Goal: Task Accomplishment & Management: Complete application form

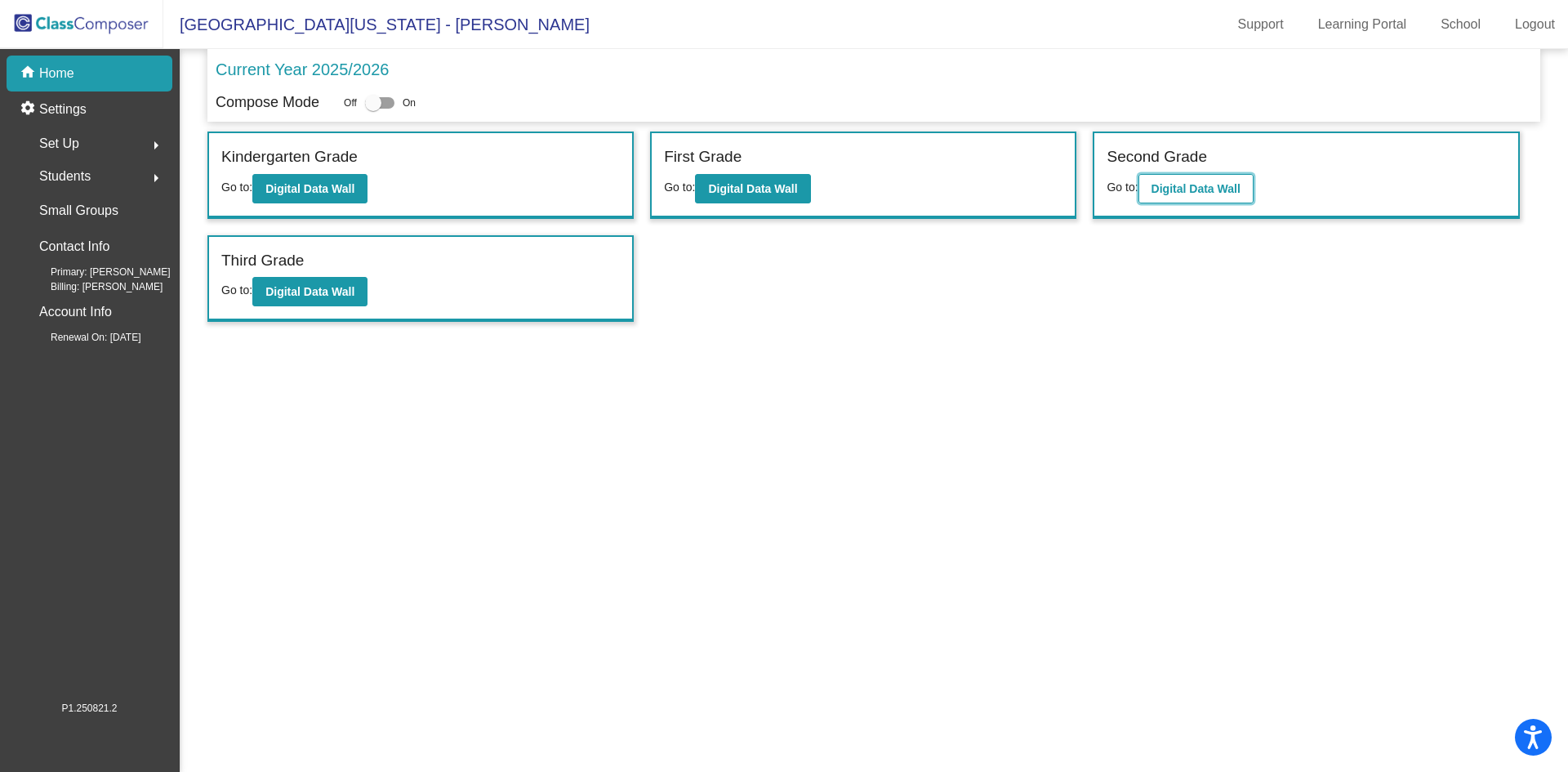
click at [1193, 186] on b "Digital Data Wall" at bounding box center [1196, 189] width 89 height 13
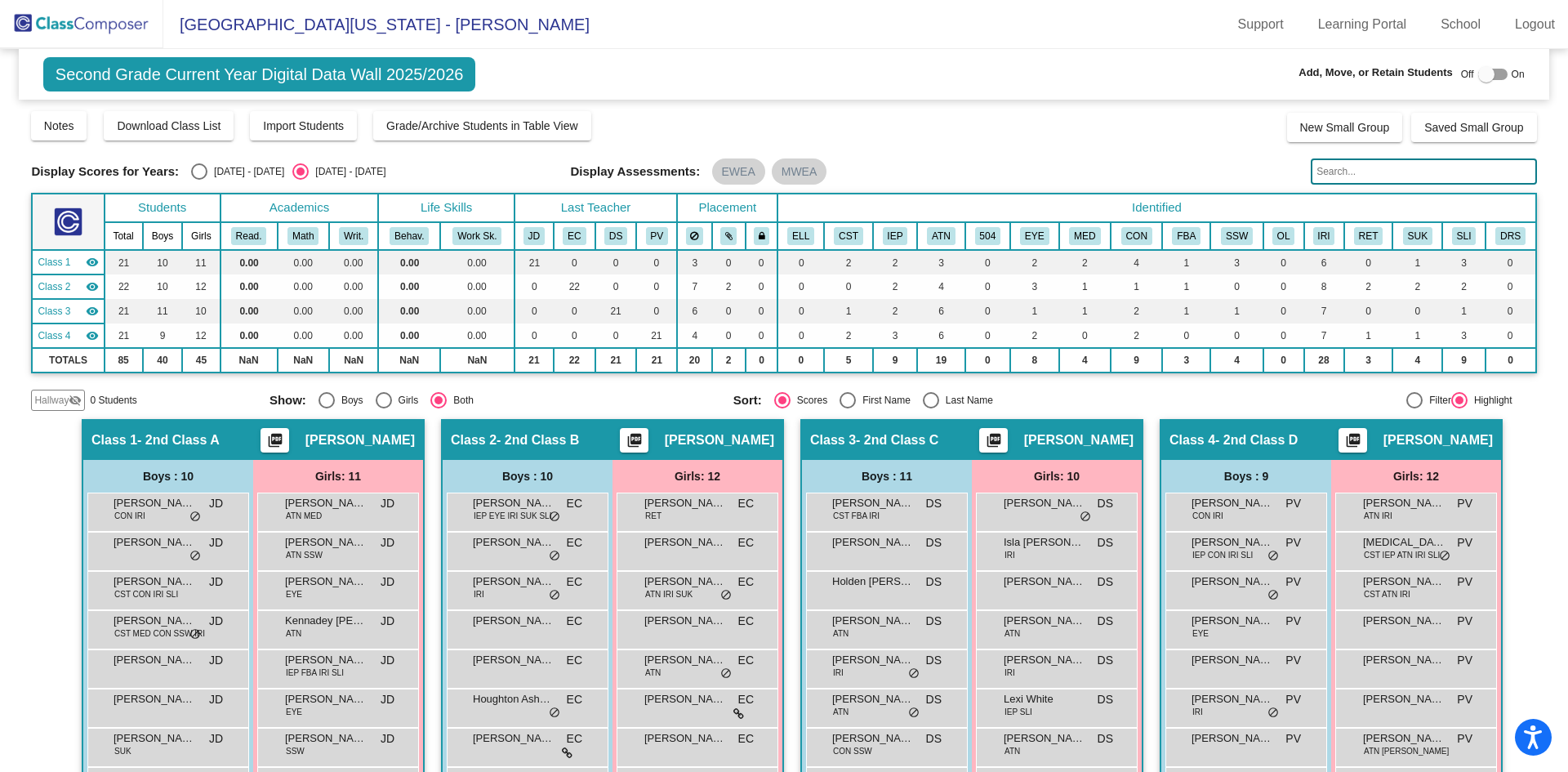
click at [1478, 72] on div at bounding box center [1487, 75] width 16 height 16
checkbox input "true"
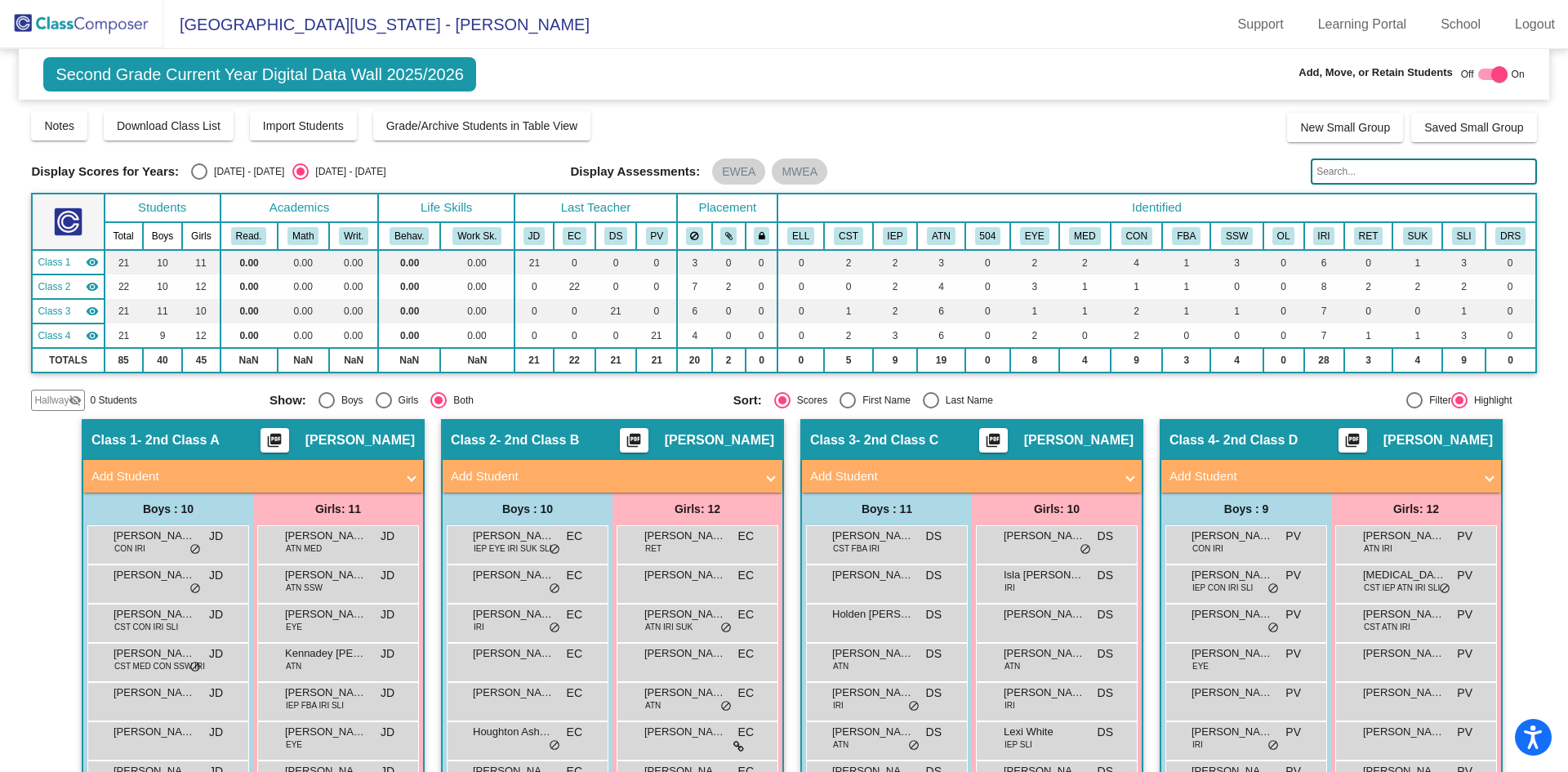
click at [1479, 471] on span "Add Student" at bounding box center [1328, 476] width 317 height 19
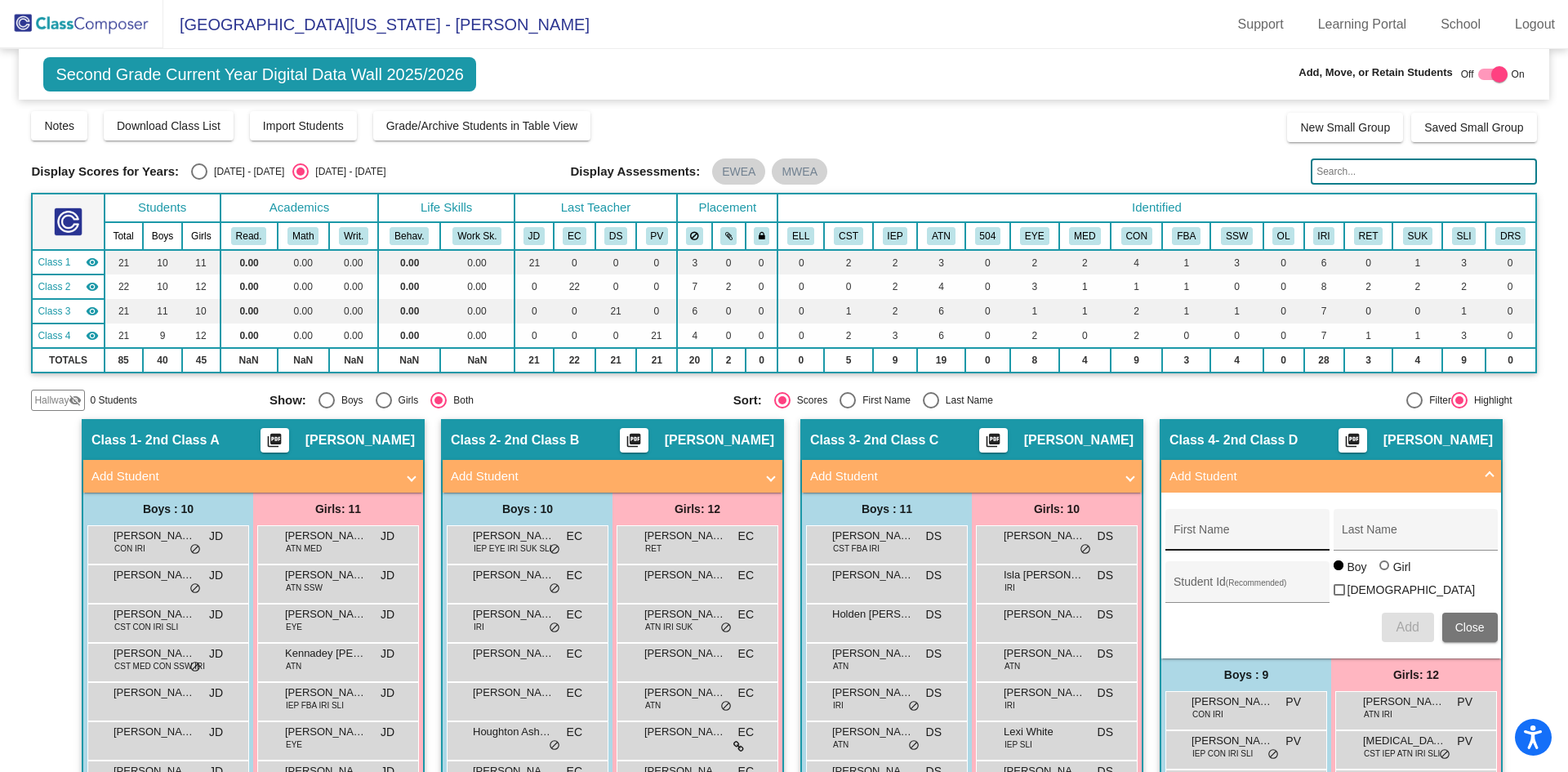
click at [1265, 527] on div "First Name" at bounding box center [1247, 534] width 147 height 34
type input "Evony"
type input "[PERSON_NAME]"
click at [1240, 573] on div "Student Id (Recommended)" at bounding box center [1247, 586] width 147 height 34
type input "3520002"
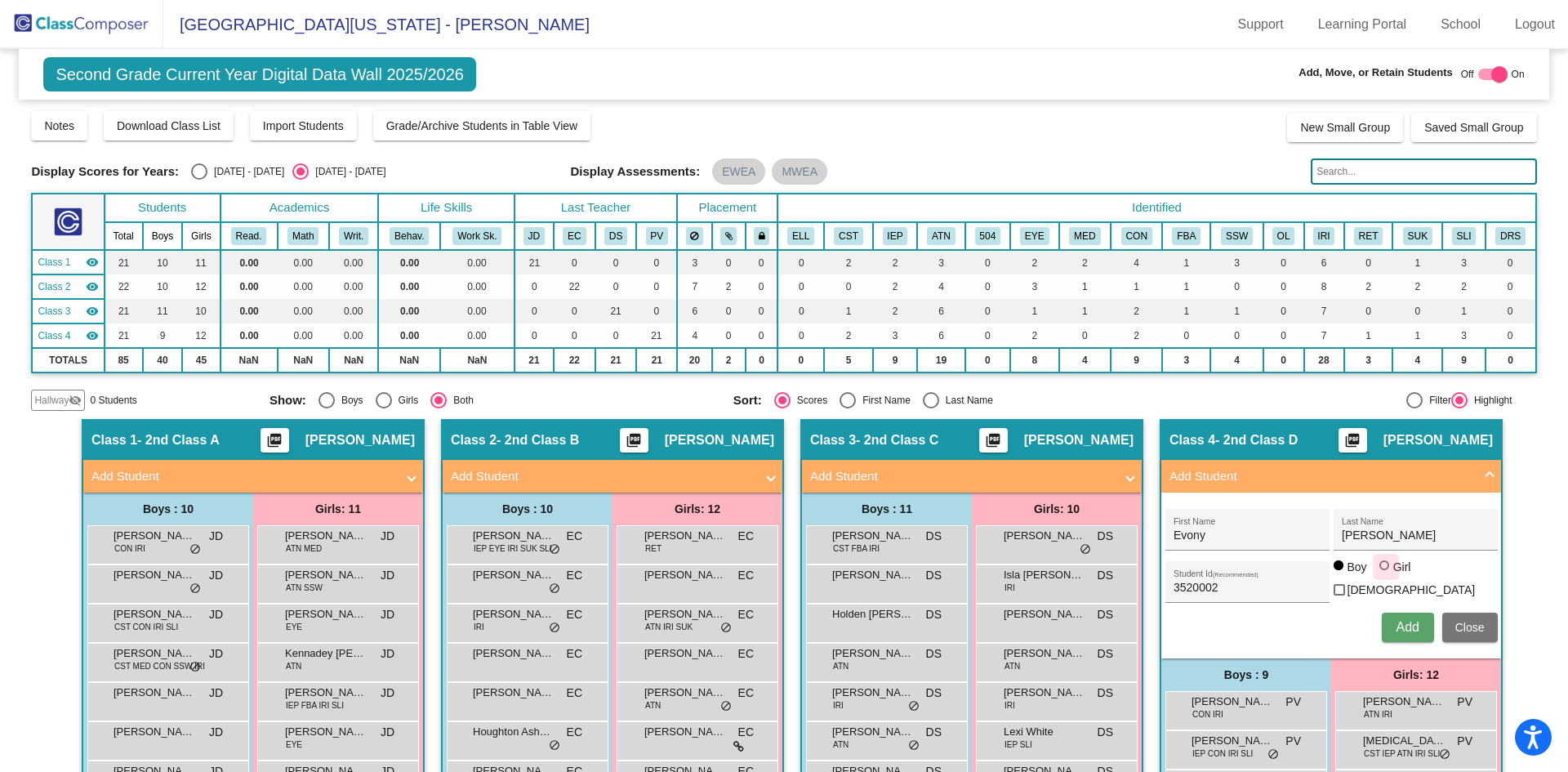
click at [1379, 570] on div at bounding box center [1384, 565] width 10 height 10
click at [1385, 573] on input "Girl" at bounding box center [1385, 573] width 1 height 1
radio input "true"
click at [1405, 621] on span "Add" at bounding box center [1407, 627] width 23 height 14
click at [1201, 534] on input "First Name" at bounding box center [1247, 535] width 147 height 13
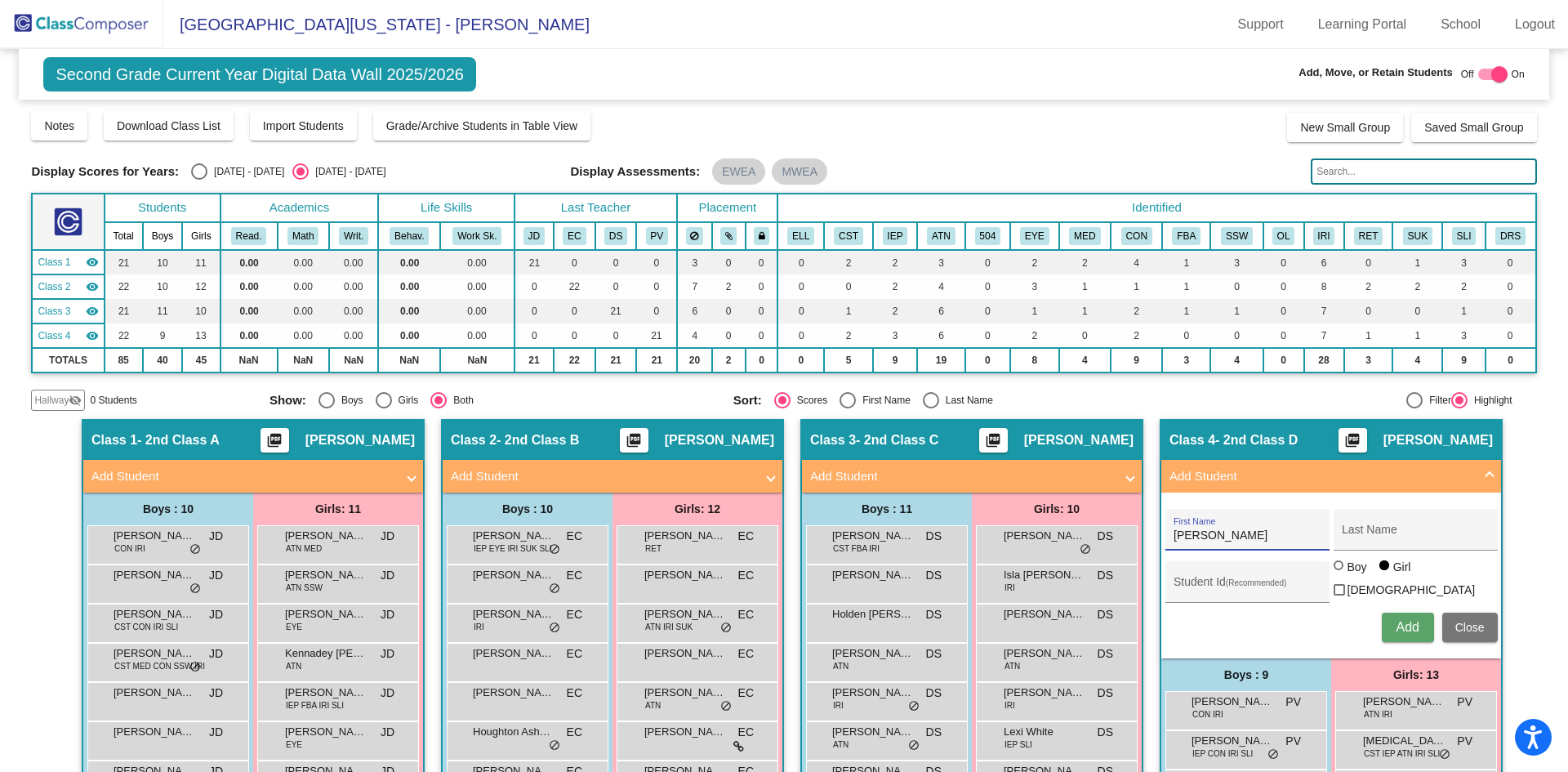
type input "[PERSON_NAME]"
type input "3610191"
click at [1335, 570] on div at bounding box center [1339, 565] width 10 height 10
click at [1340, 573] on input "Boy" at bounding box center [1340, 573] width 1 height 1
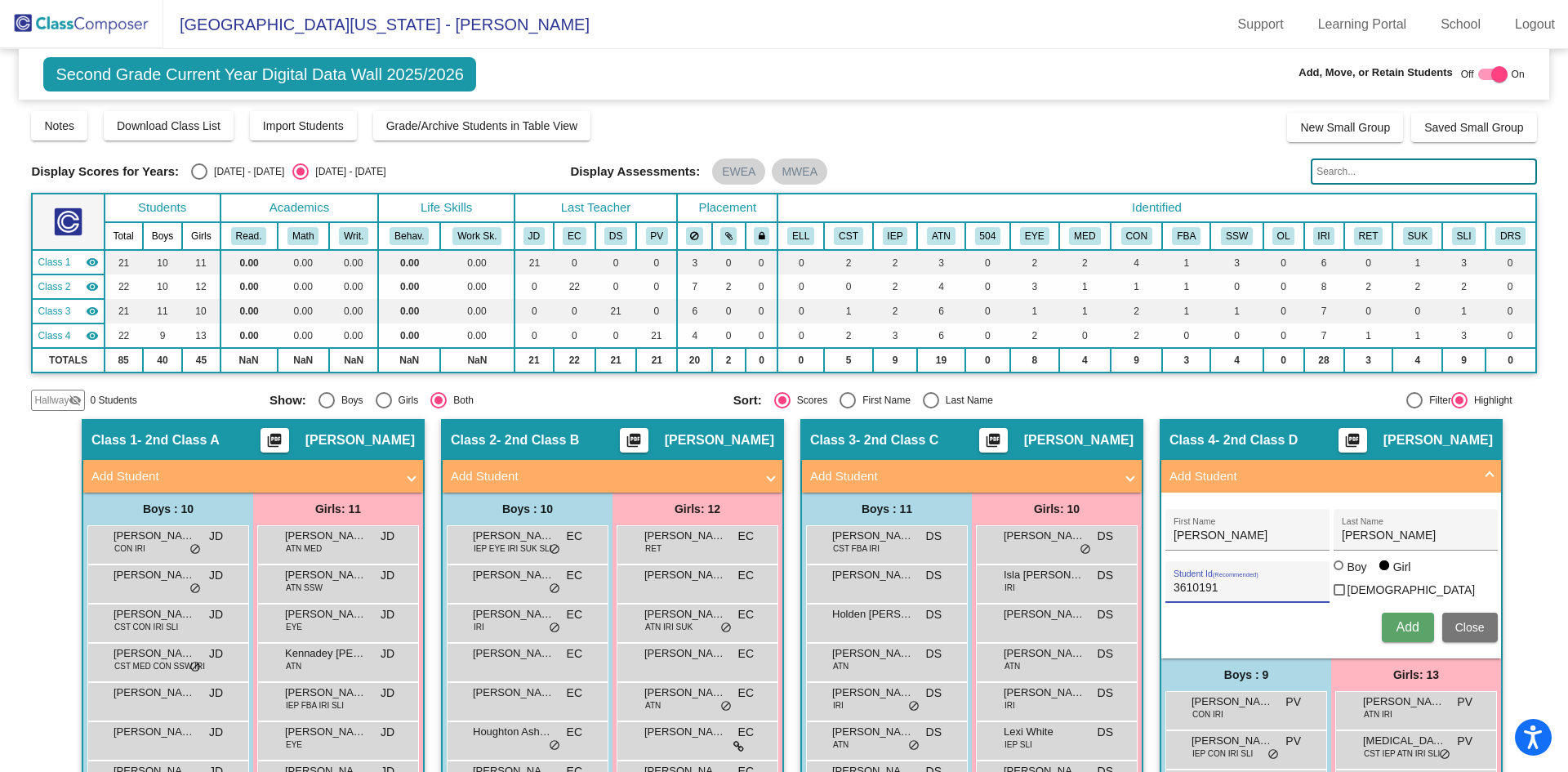
radio input "true"
click at [1404, 620] on span "Add" at bounding box center [1407, 627] width 23 height 14
click at [1467, 627] on span "Close" at bounding box center [1470, 627] width 30 height 13
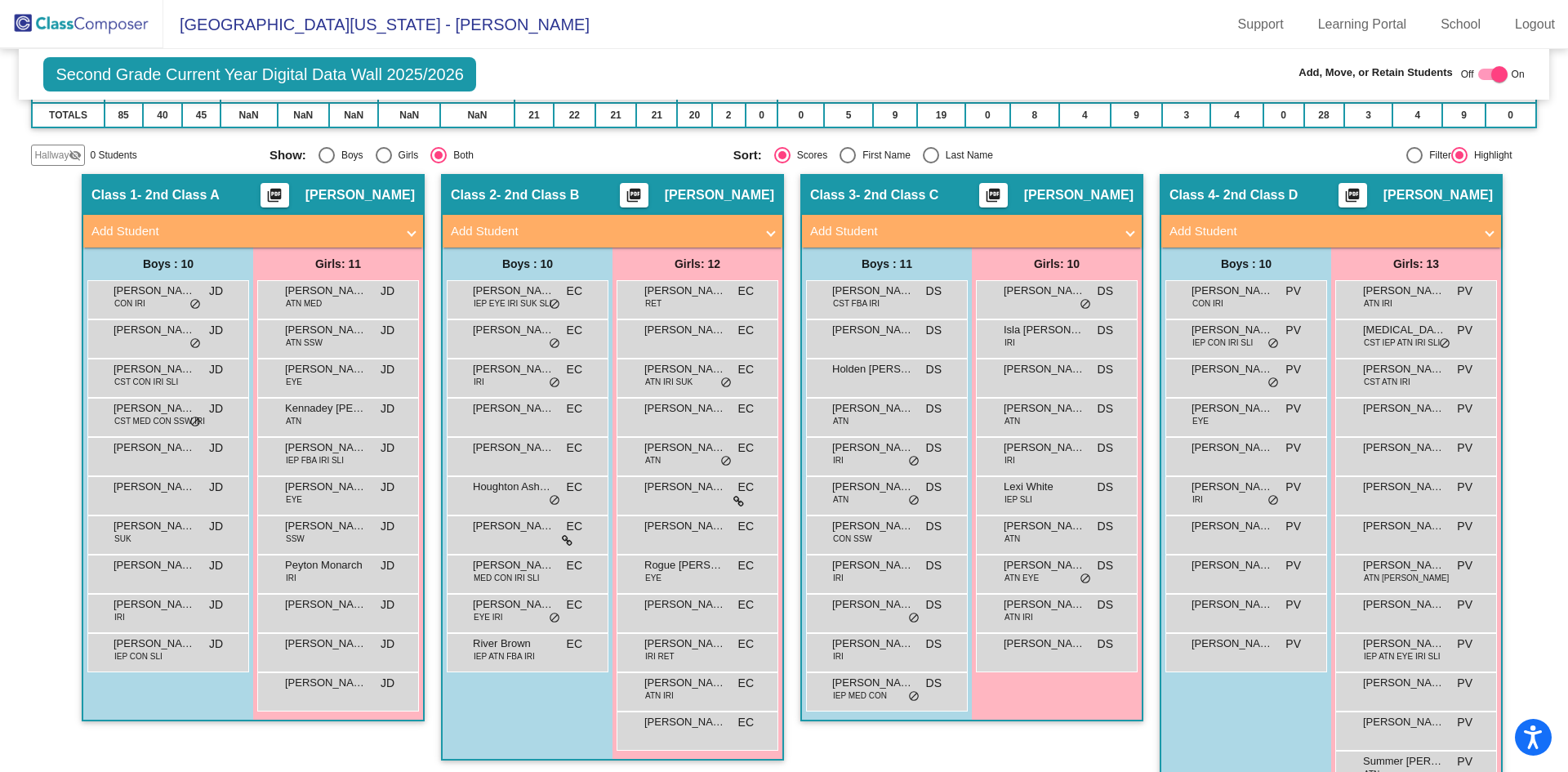
scroll to position [289, 0]
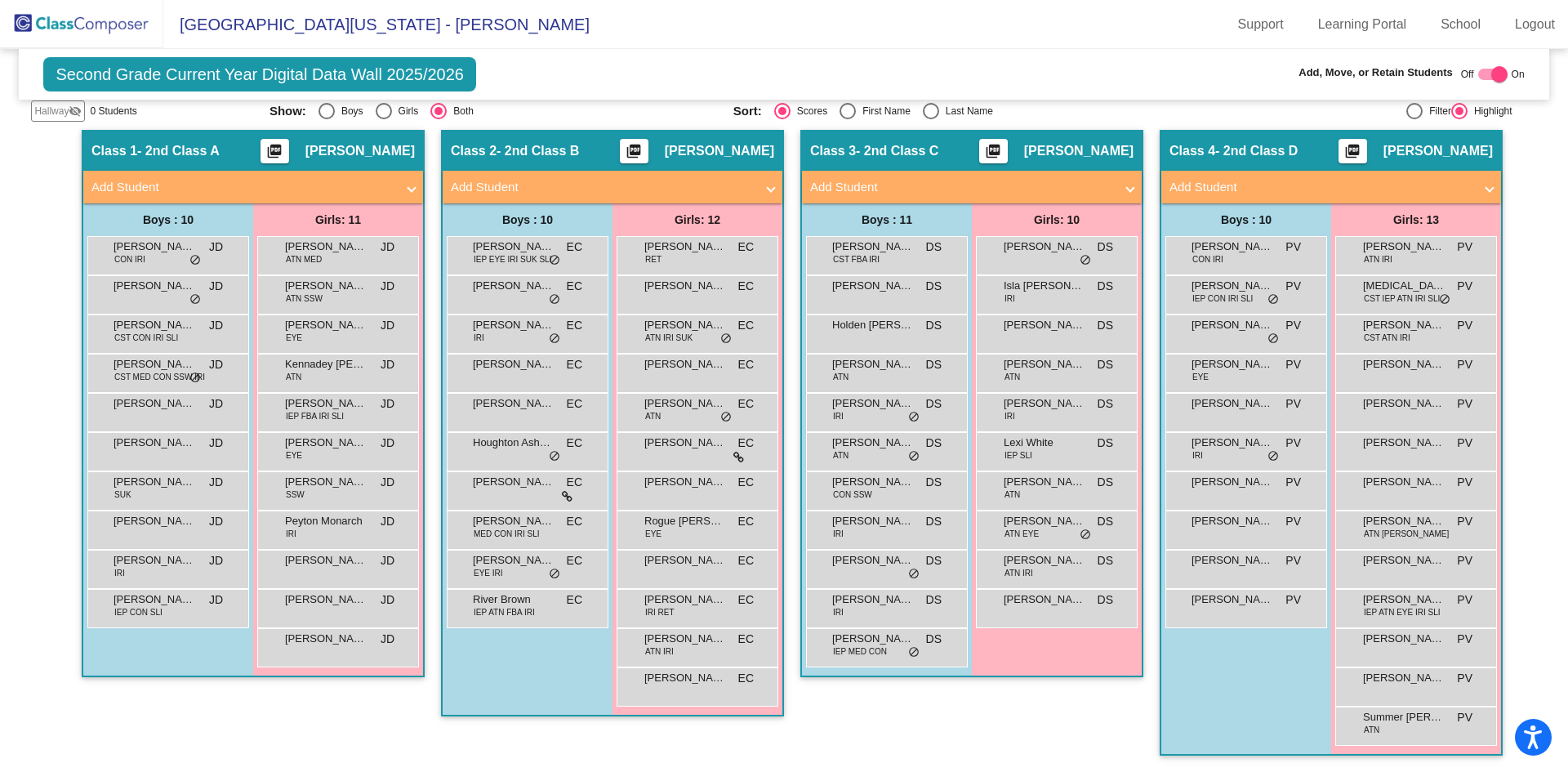
click at [384, 184] on mat-panel-title "Add Student" at bounding box center [243, 187] width 304 height 19
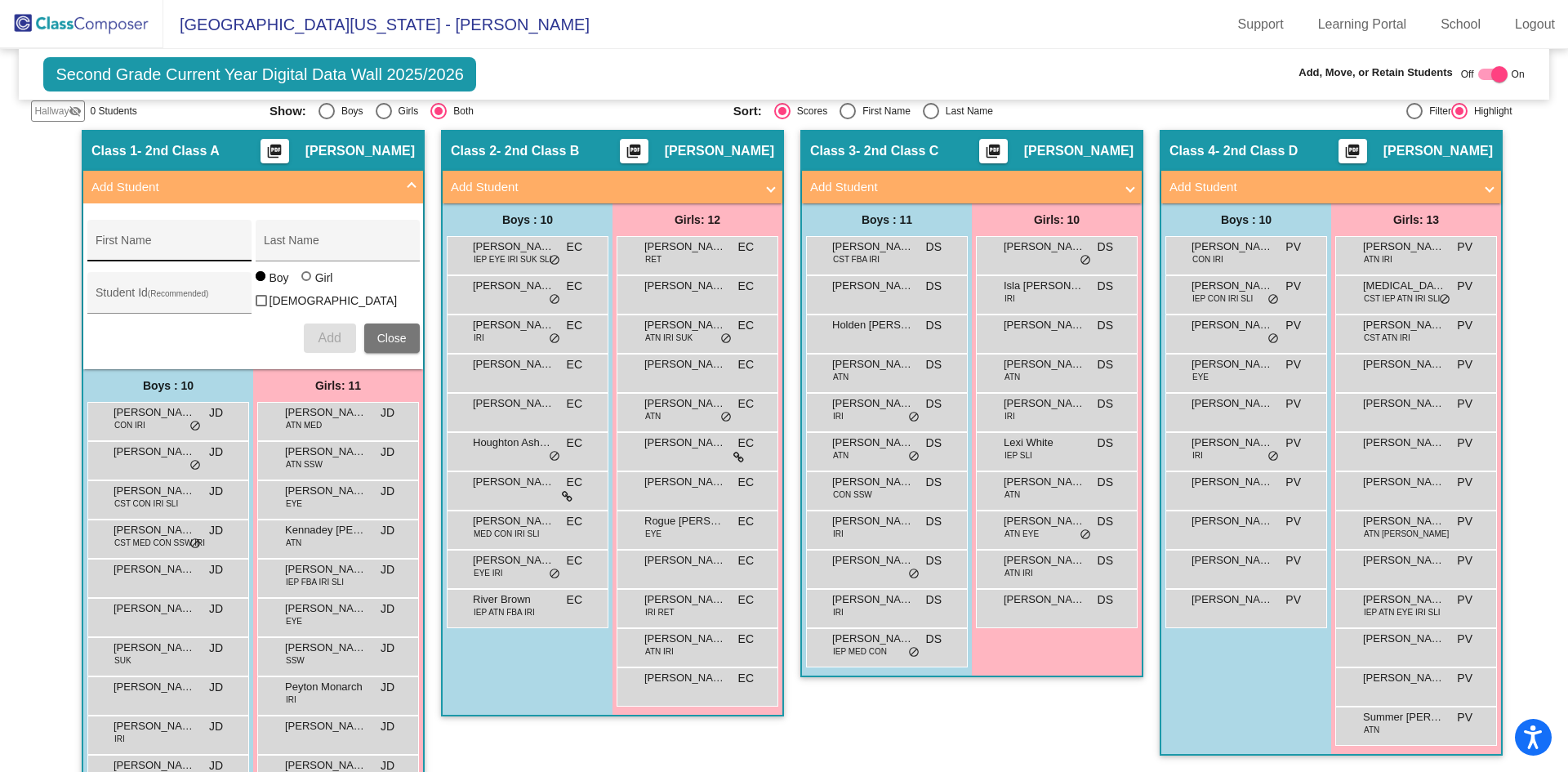
click at [195, 236] on div "First Name" at bounding box center [168, 245] width 147 height 34
type input "[PERSON_NAME]"
type input "3610190"
click at [325, 332] on span "Add" at bounding box center [329, 338] width 23 height 14
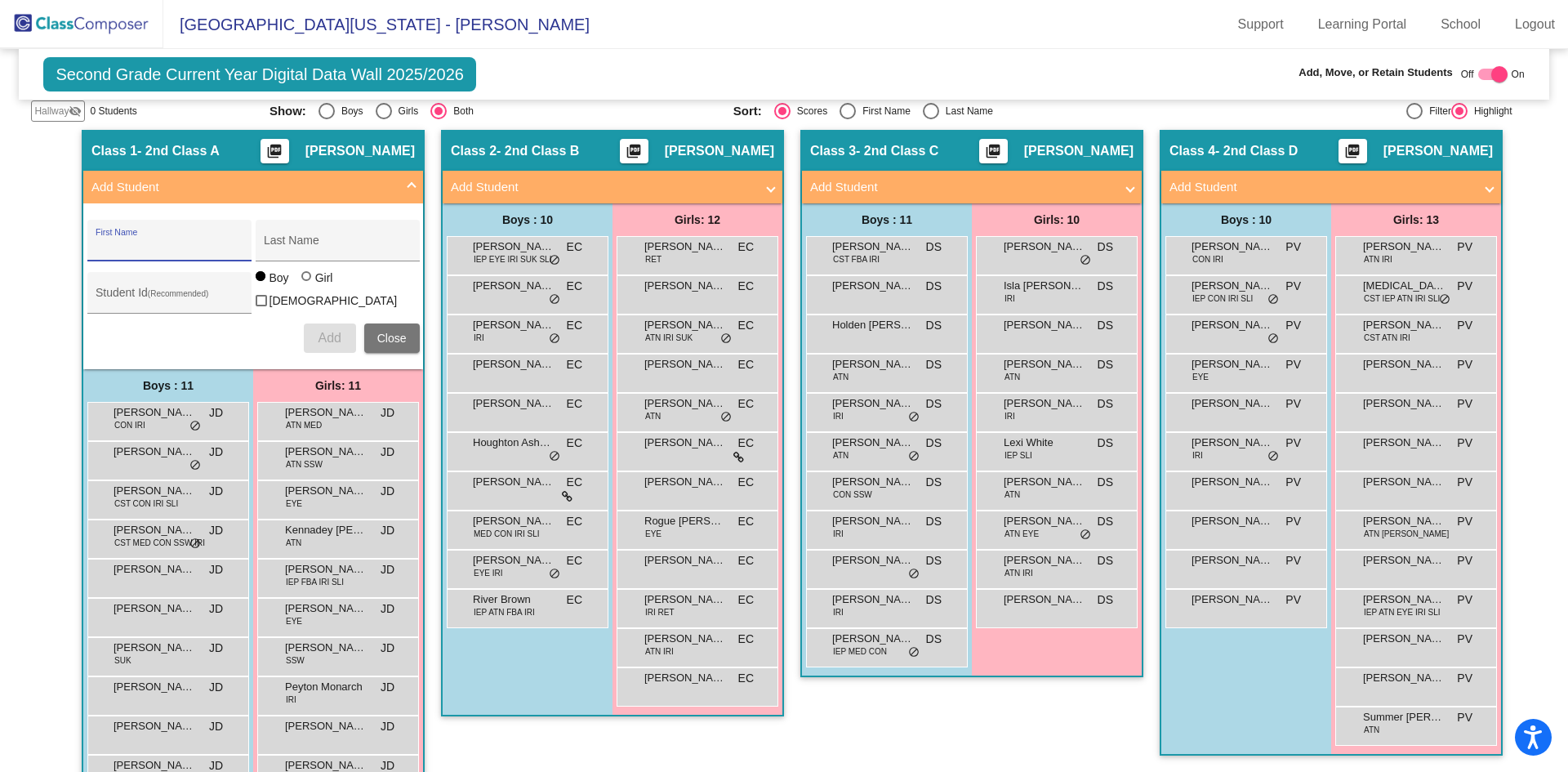
click at [1134, 183] on mat-expansion-panel-header "Add Student" at bounding box center [972, 187] width 340 height 33
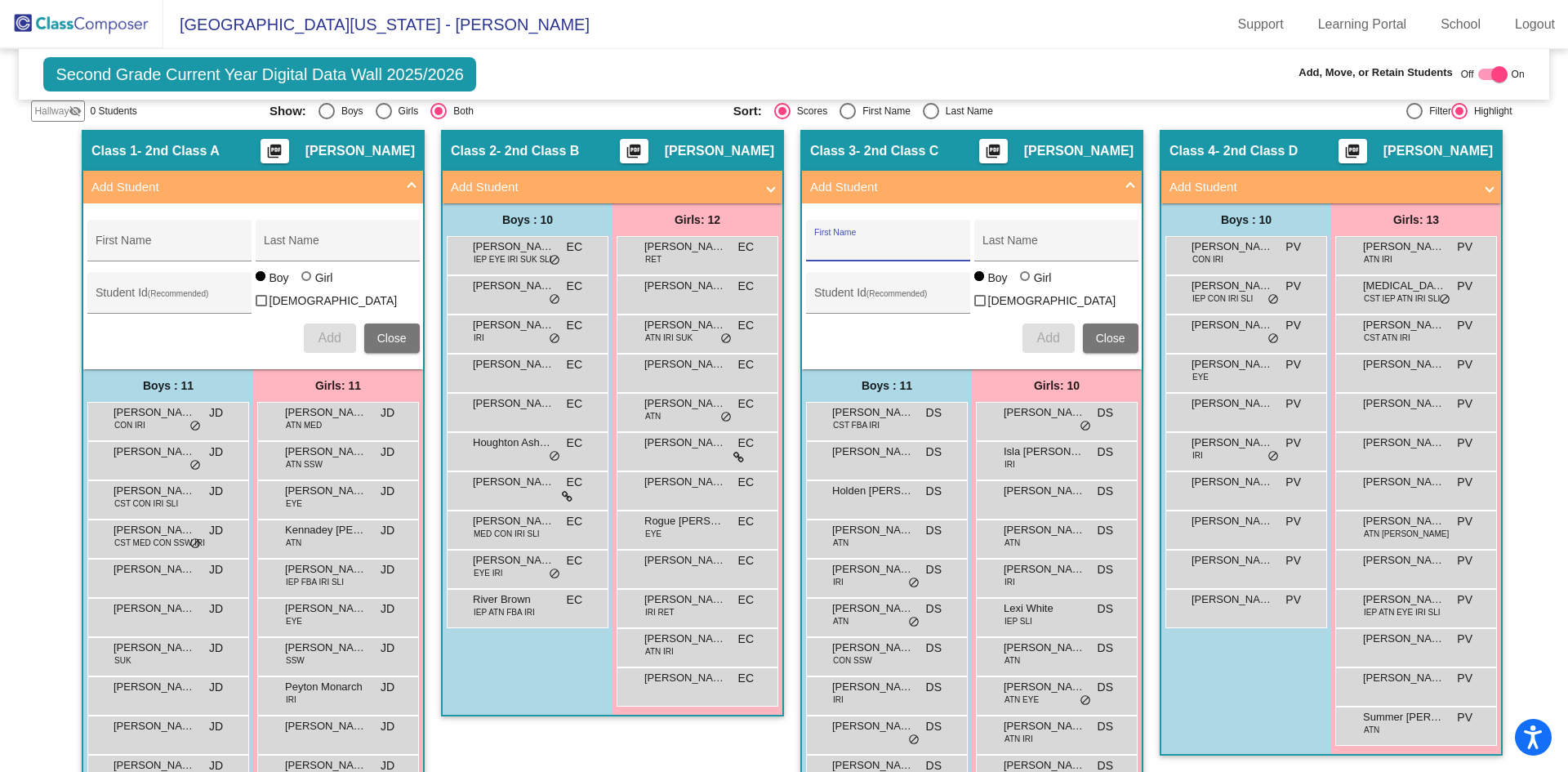
click at [898, 244] on input "First Name" at bounding box center [887, 246] width 147 height 13
type input "[PERSON_NAME]"
click at [885, 289] on div "Student Id (Recommended)" at bounding box center [887, 296] width 147 height 34
type input "3610189"
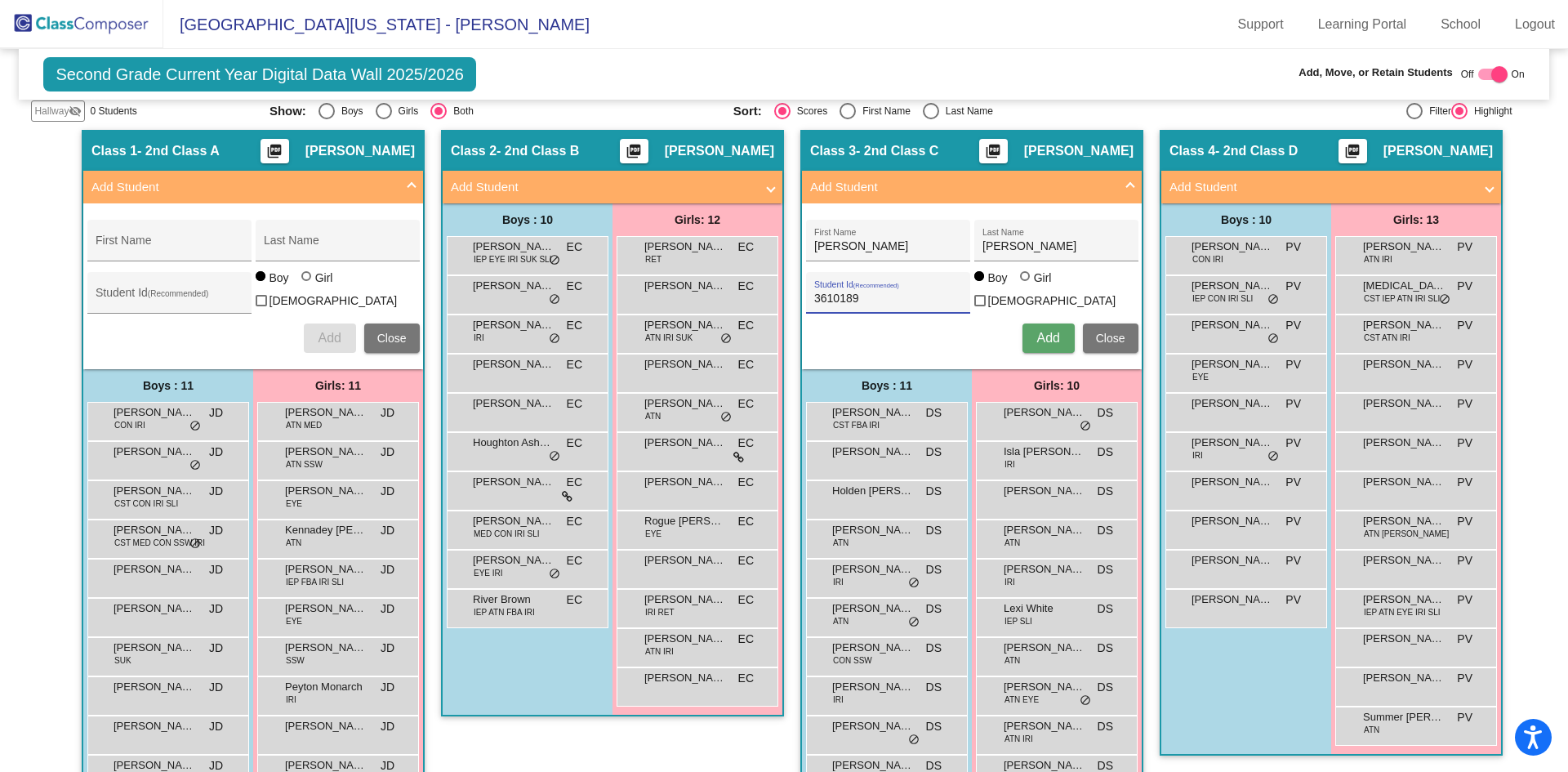
click at [1025, 283] on div at bounding box center [1027, 278] width 13 height 13
click at [1026, 284] on input "Girl" at bounding box center [1026, 284] width 1 height 1
radio input "true"
click at [1042, 335] on span "Add" at bounding box center [1048, 338] width 23 height 14
click at [1112, 332] on span "Close" at bounding box center [1110, 338] width 30 height 13
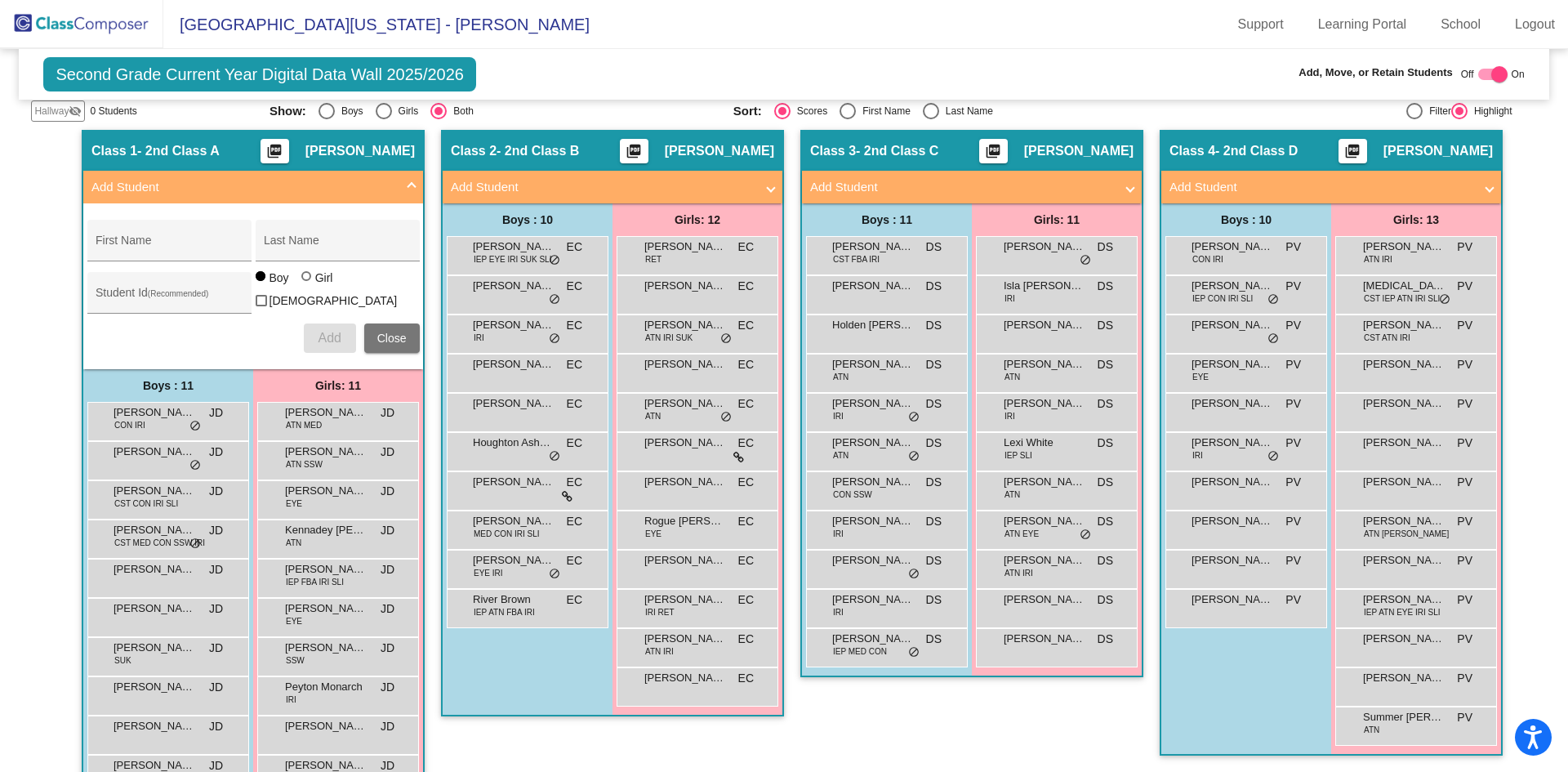
click at [384, 333] on span "Close" at bounding box center [392, 338] width 30 height 13
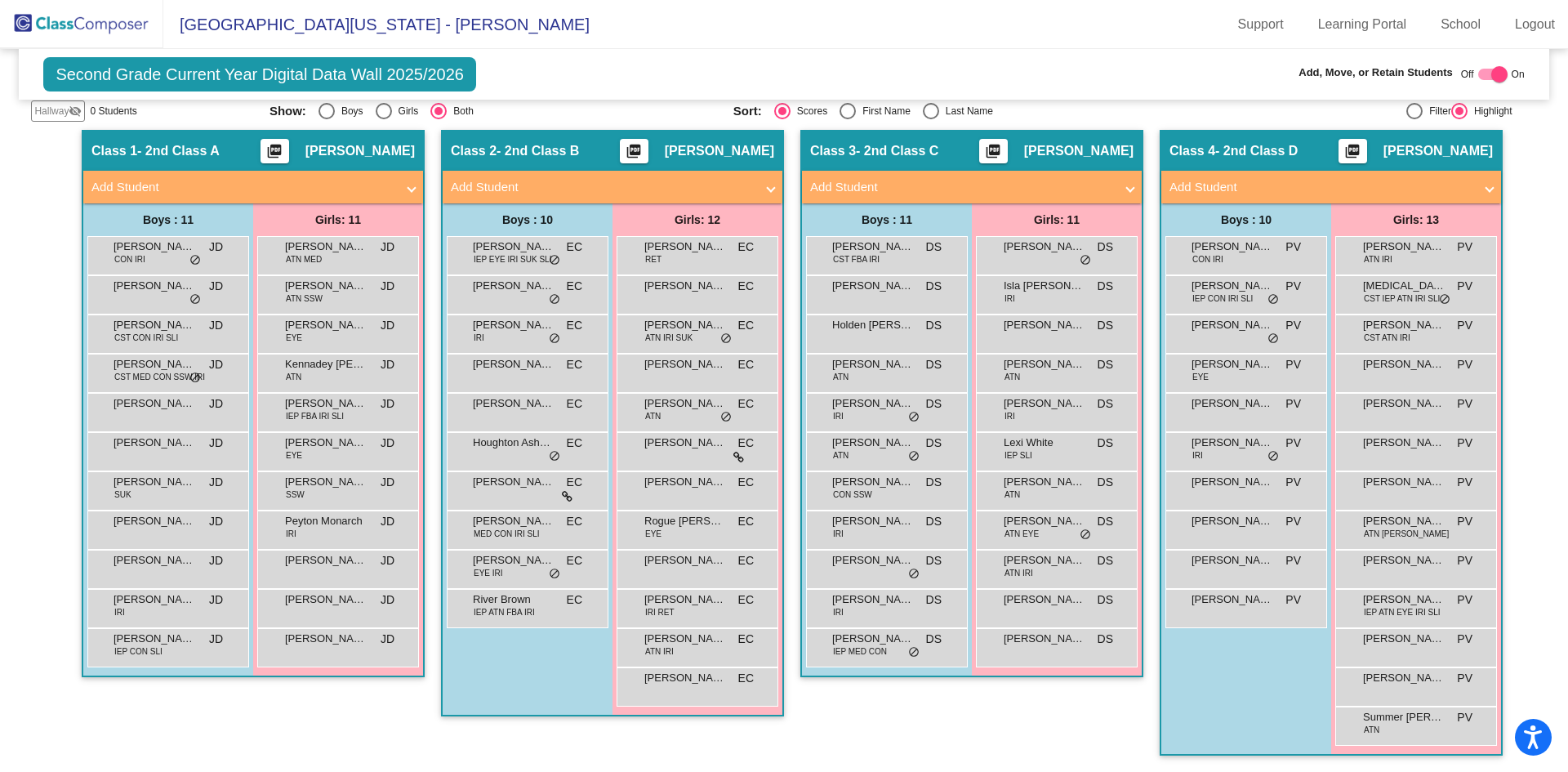
click at [1482, 73] on div at bounding box center [1493, 75] width 30 height 11
checkbox input "false"
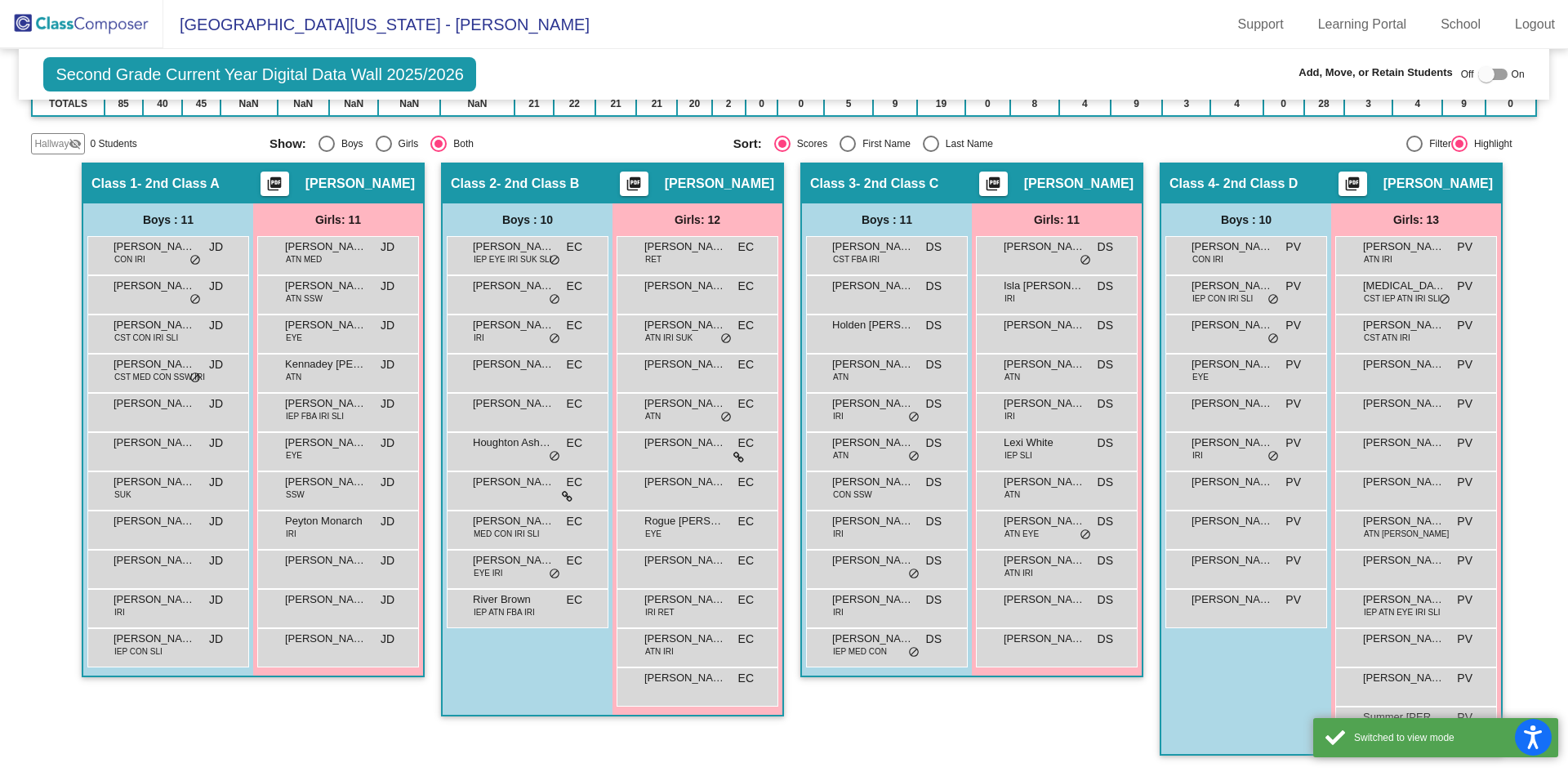
click at [100, 23] on img at bounding box center [81, 24] width 163 height 48
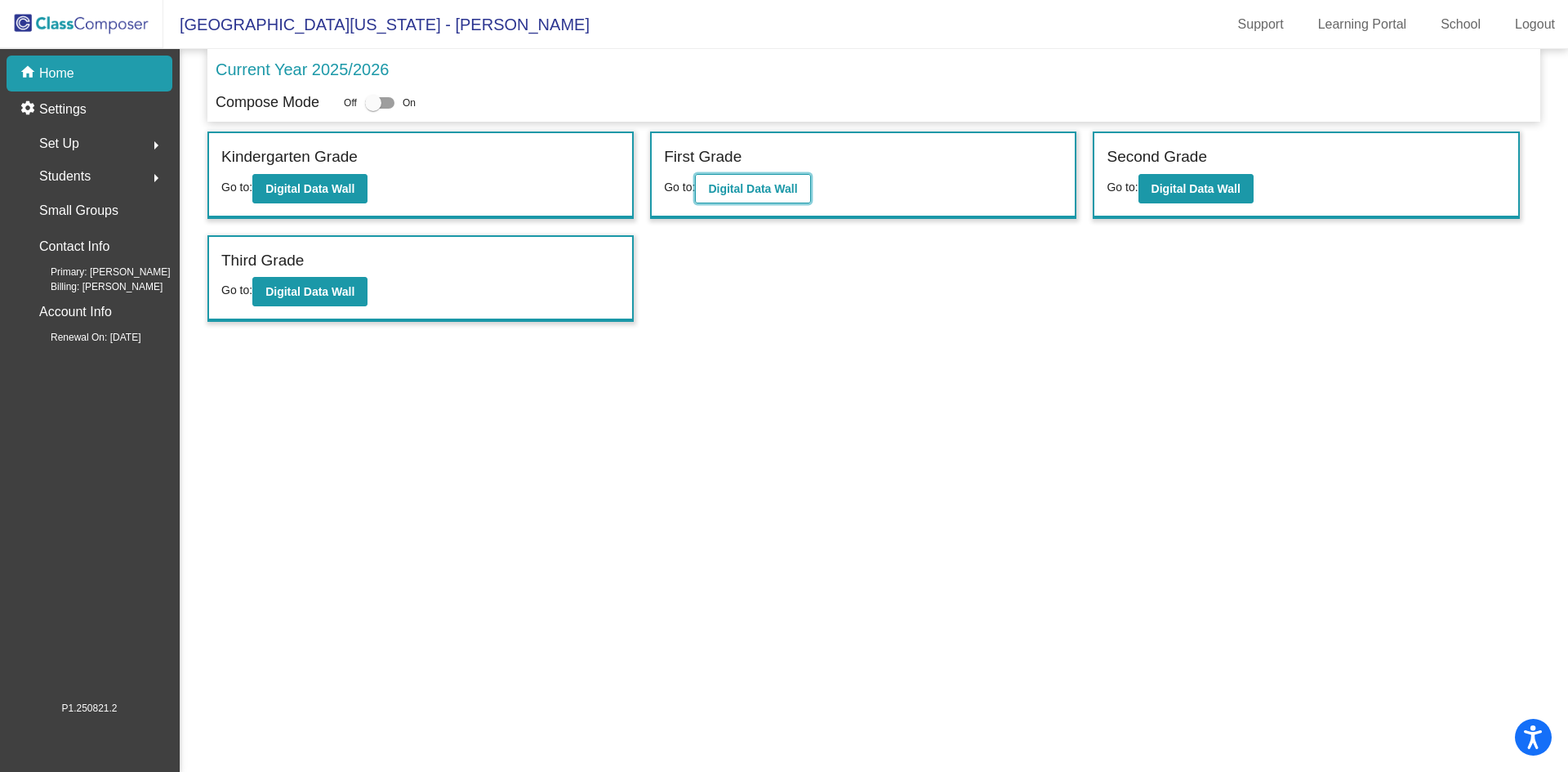
click at [756, 182] on b "Digital Data Wall" at bounding box center [752, 189] width 89 height 13
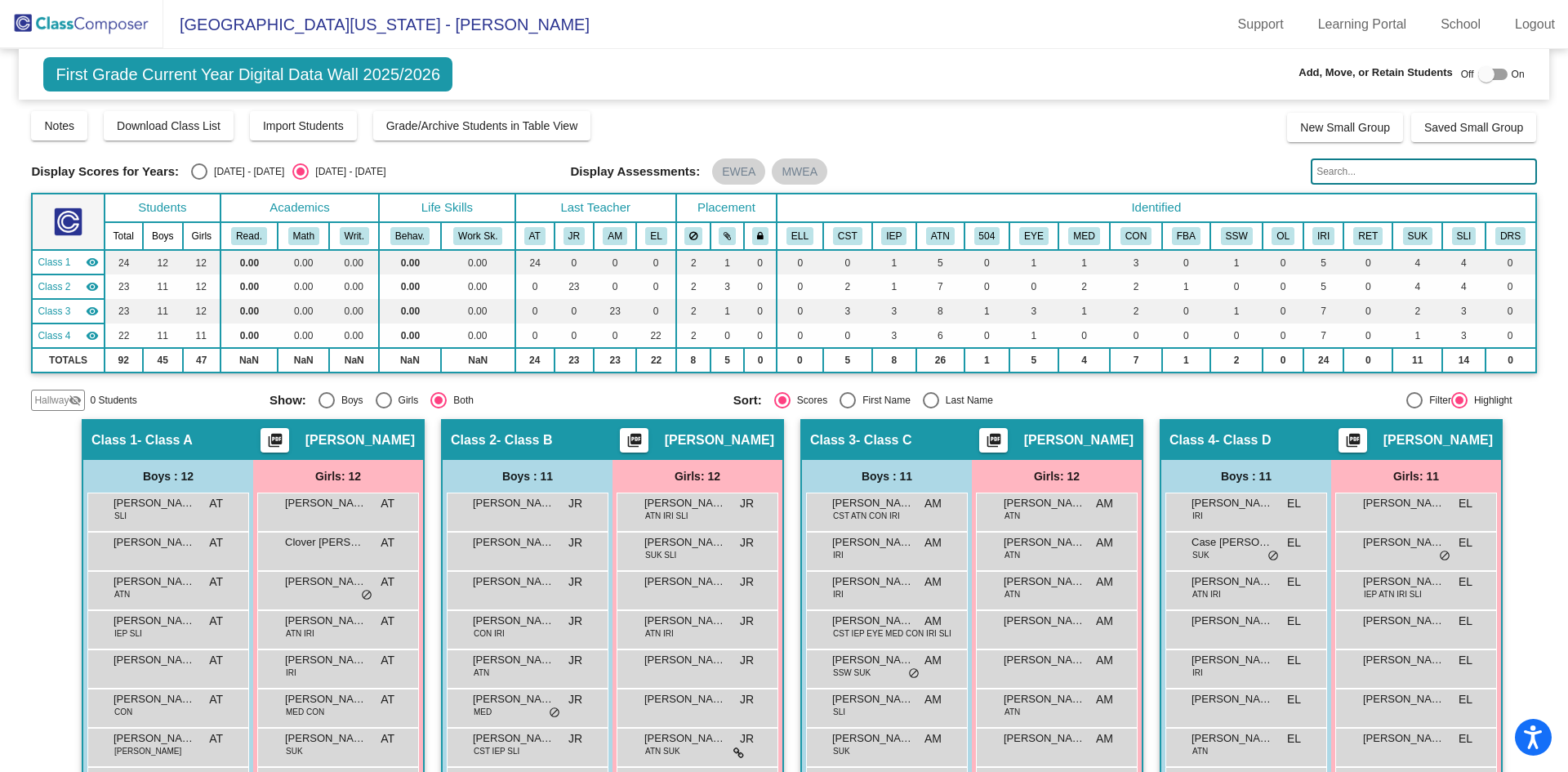
click at [1469, 72] on div "Off On" at bounding box center [1493, 75] width 64 height 20
click at [1483, 72] on div at bounding box center [1487, 75] width 16 height 16
checkbox input "true"
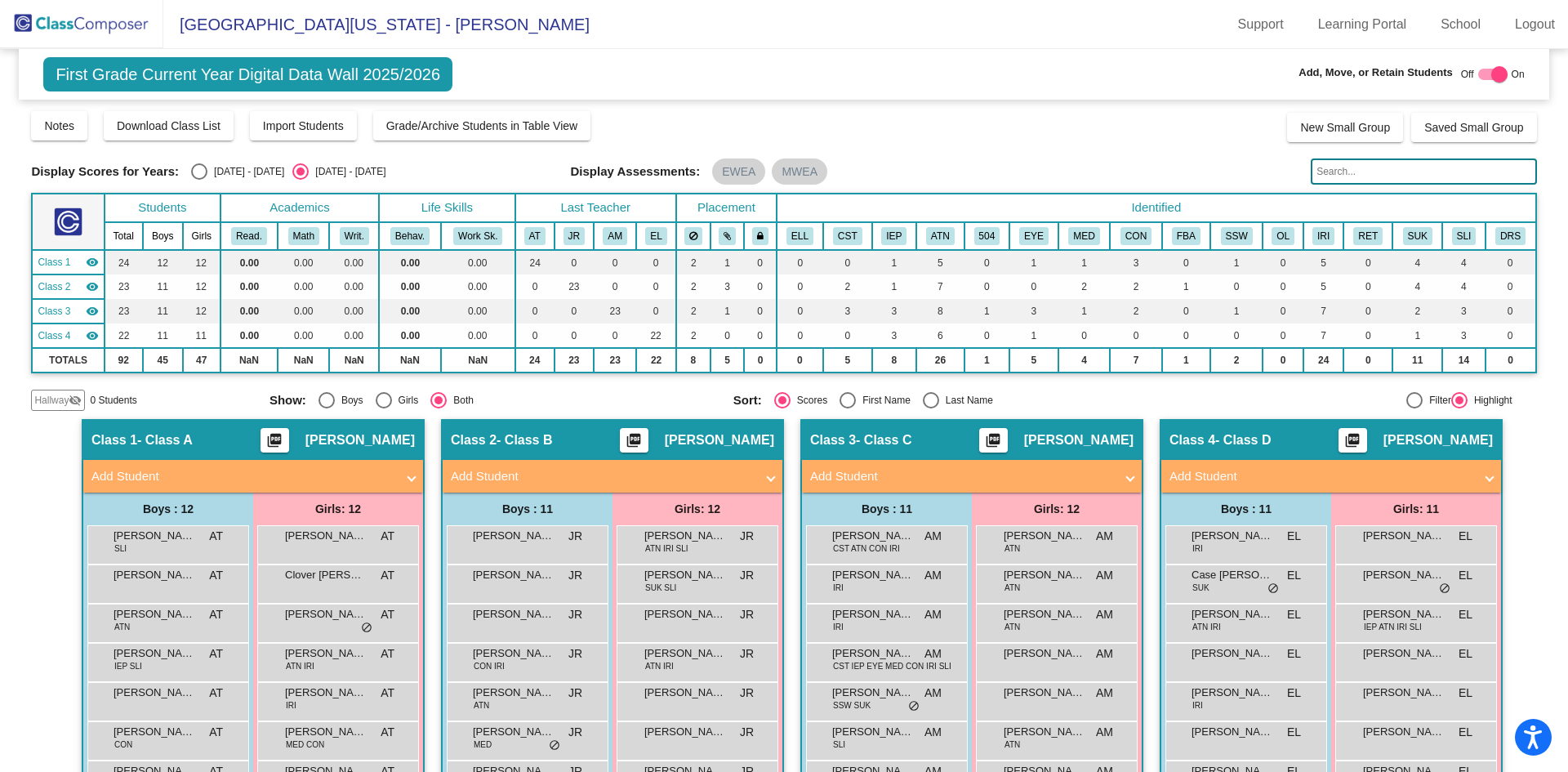
scroll to position [163, 0]
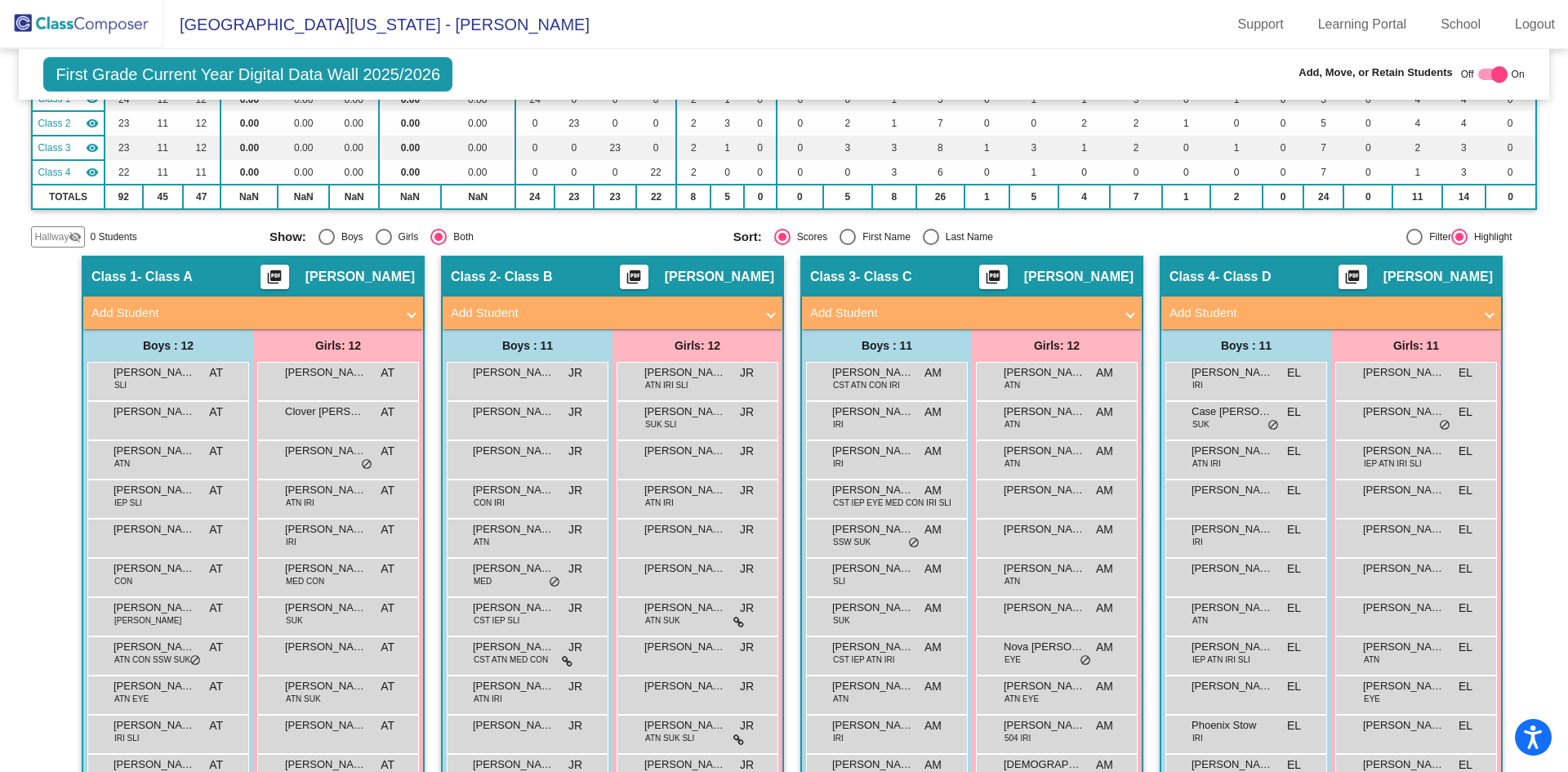
click at [1488, 310] on span at bounding box center [1490, 313] width 7 height 19
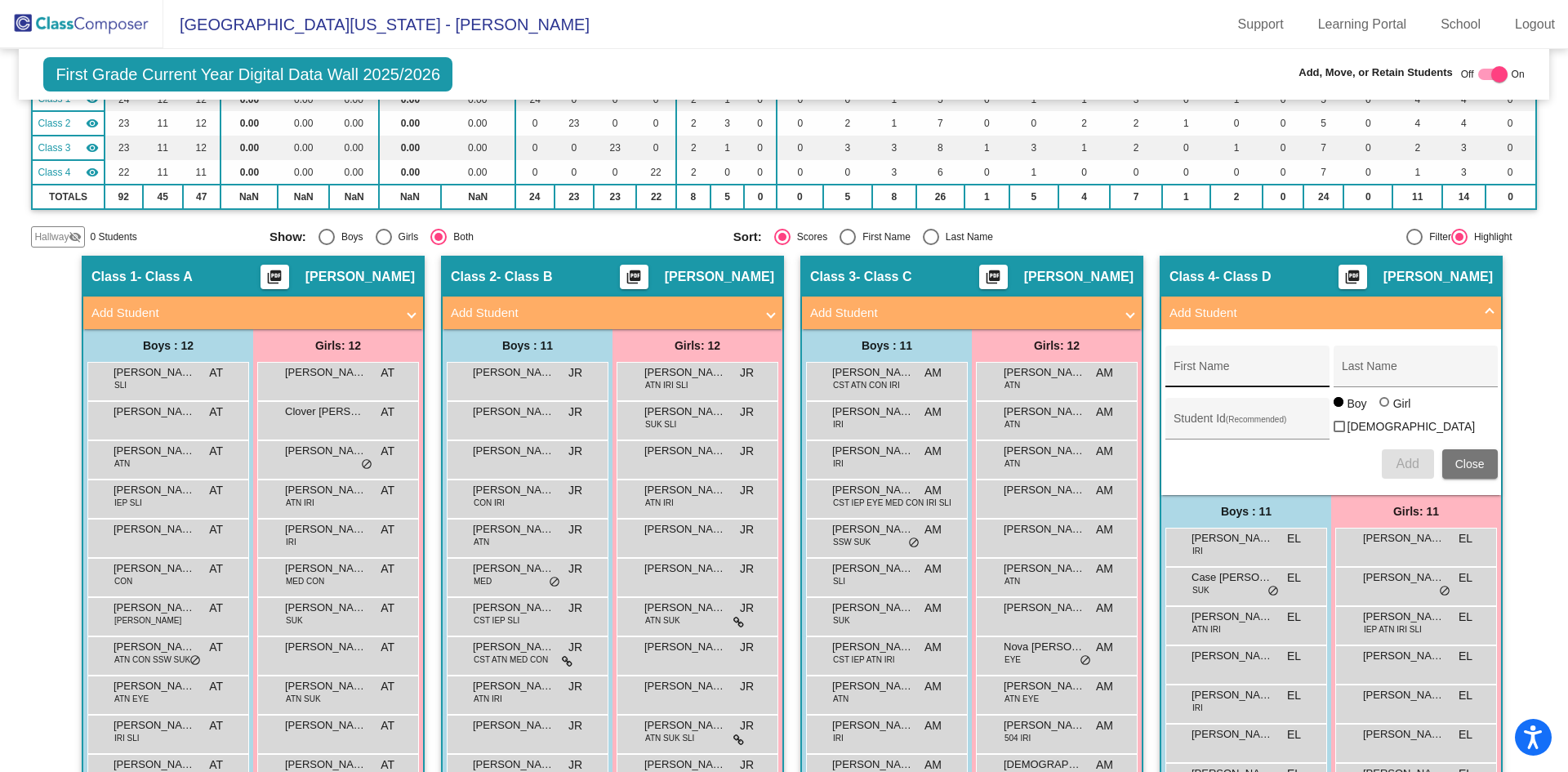
drag, startPoint x: 1208, startPoint y: 370, endPoint x: 1218, endPoint y: 369, distance: 10.0
click at [1208, 370] on input "First Name" at bounding box center [1247, 372] width 147 height 13
type input "[PERSON_NAME]"
click at [1190, 410] on div "Student Id (Recommended)" at bounding box center [1247, 422] width 147 height 34
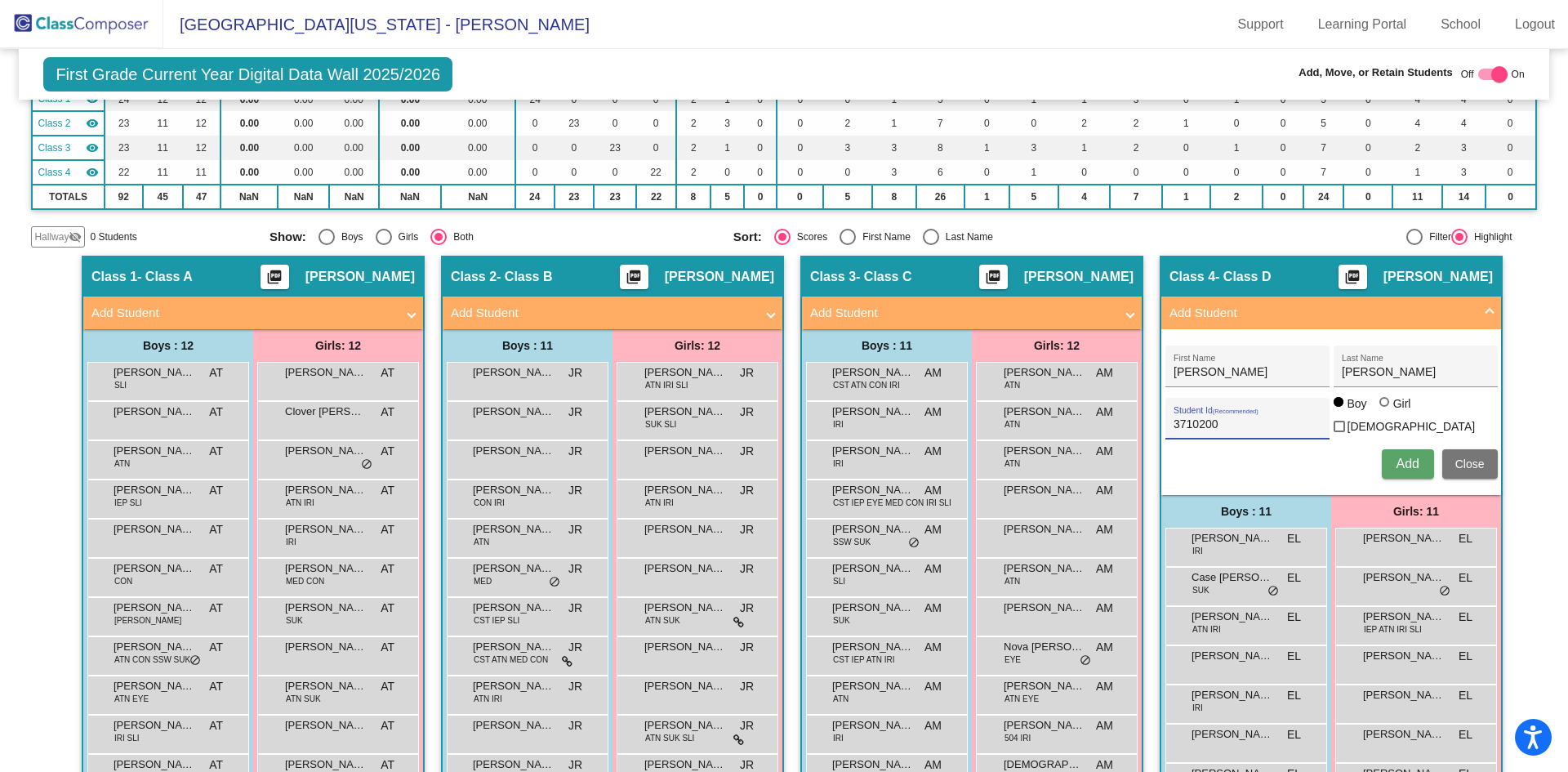
type input "3710200"
click at [1409, 462] on span "Add" at bounding box center [1407, 463] width 23 height 14
click at [1471, 462] on span "Close" at bounding box center [1470, 464] width 30 height 13
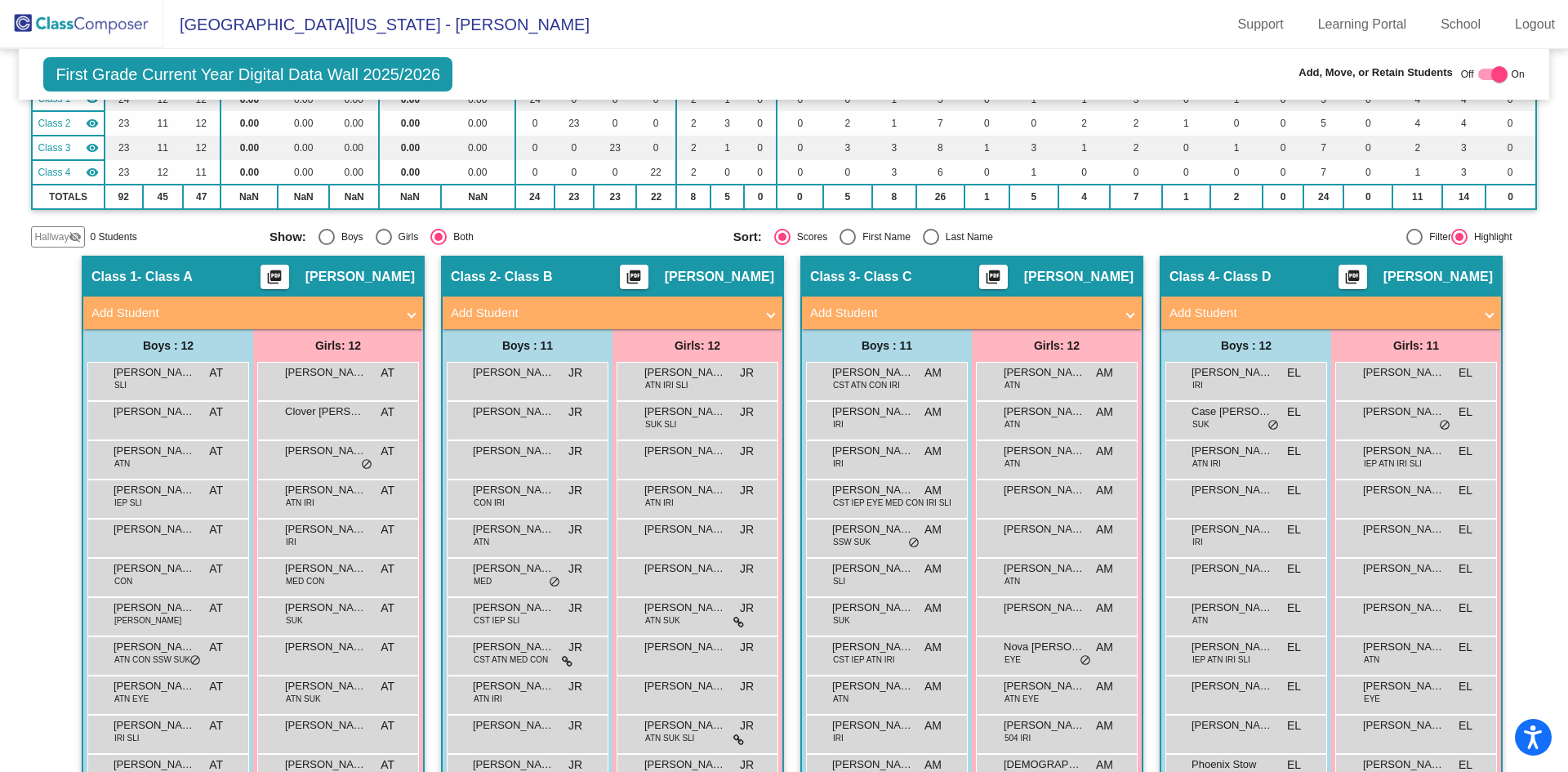
click at [1482, 70] on div at bounding box center [1493, 75] width 30 height 11
checkbox input "false"
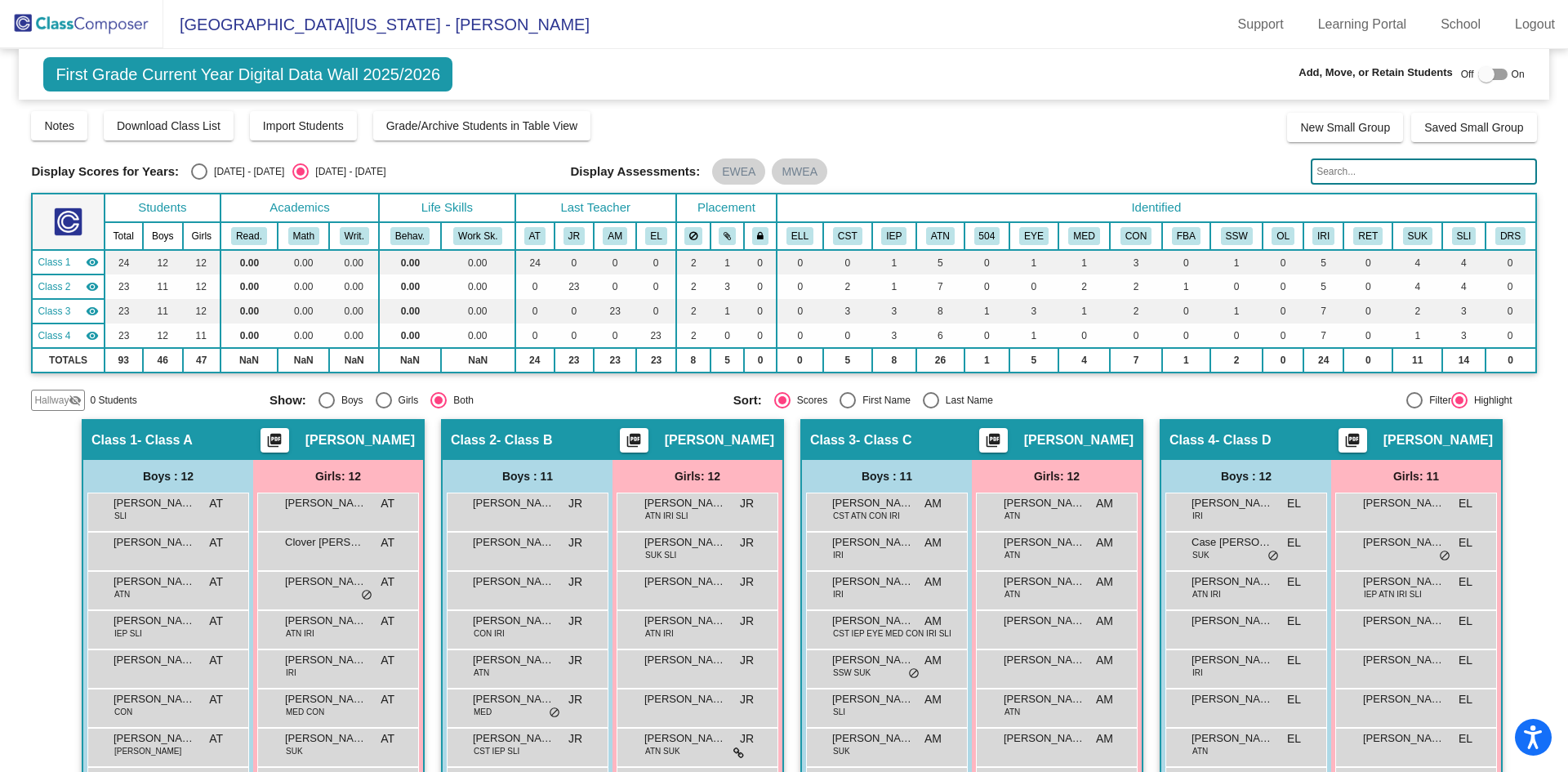
click at [90, 27] on img at bounding box center [81, 24] width 163 height 48
